Goal: Task Accomplishment & Management: Manage account settings

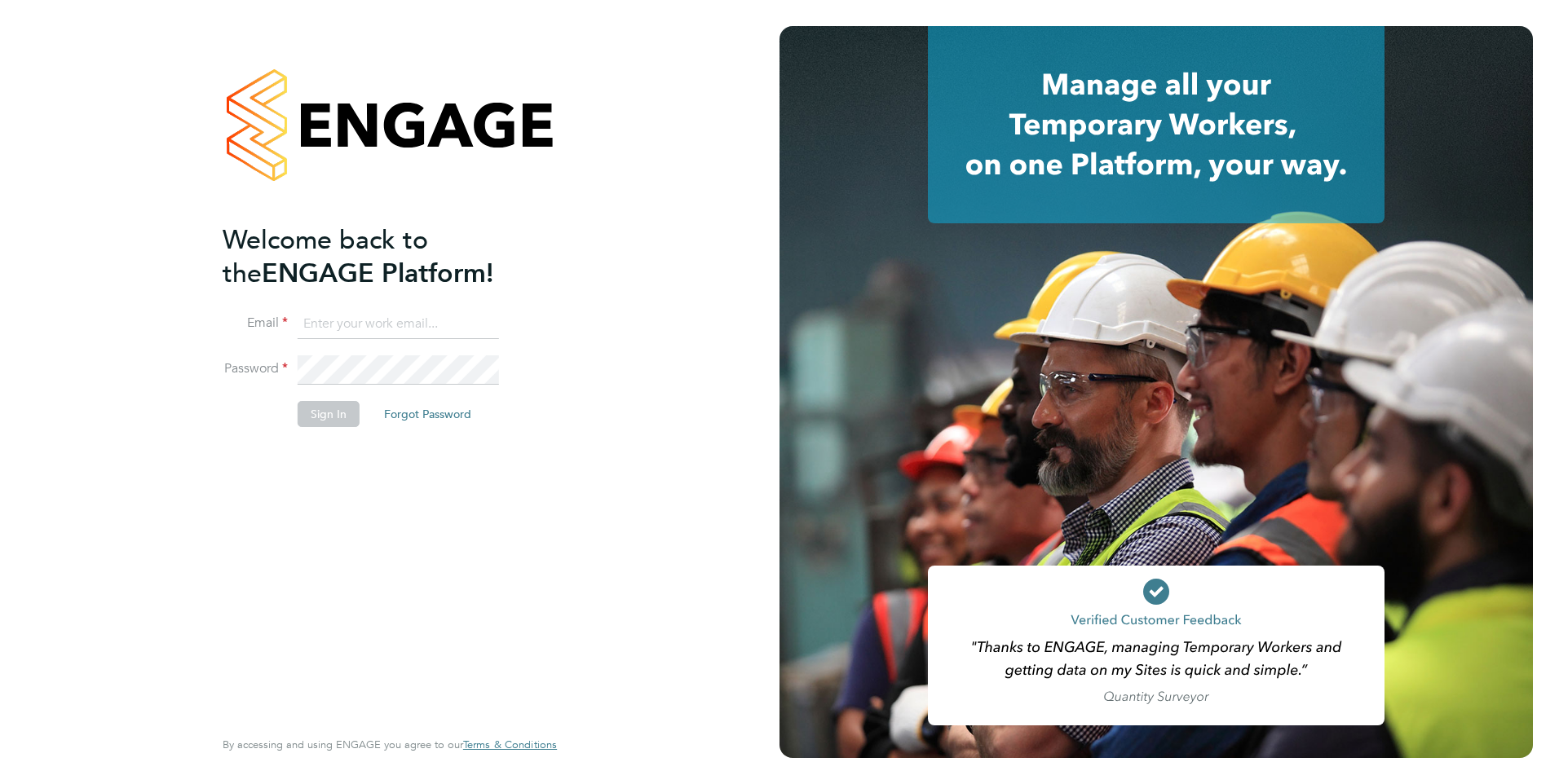
click at [352, 317] on input at bounding box center [397, 324] width 201 height 29
type input "catherine.rowland@prsjobs.com"
click at [322, 420] on button "Sign In" at bounding box center [328, 413] width 62 height 26
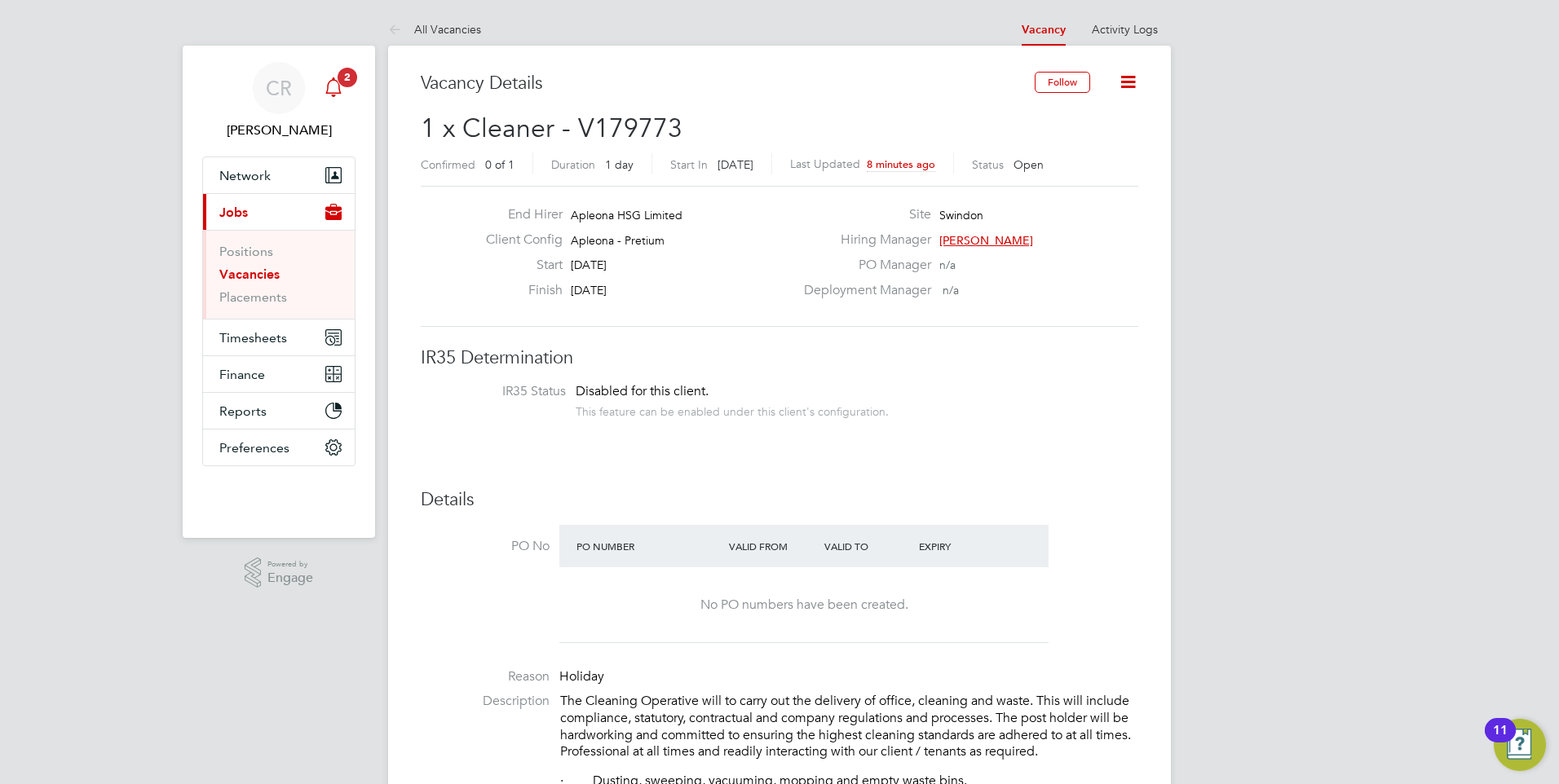
click at [345, 87] on div "Main navigation" at bounding box center [334, 88] width 33 height 33
